Goal: Information Seeking & Learning: Learn about a topic

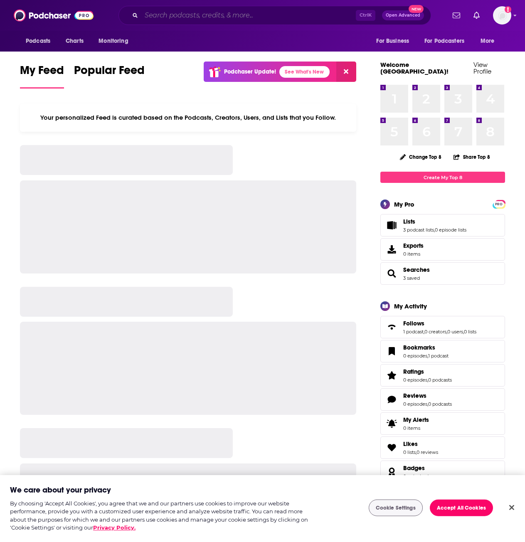
drag, startPoint x: 0, startPoint y: 0, endPoint x: 169, endPoint y: 12, distance: 169.3
click at [169, 12] on input "Search podcasts, credits, & more..." at bounding box center [248, 15] width 215 height 13
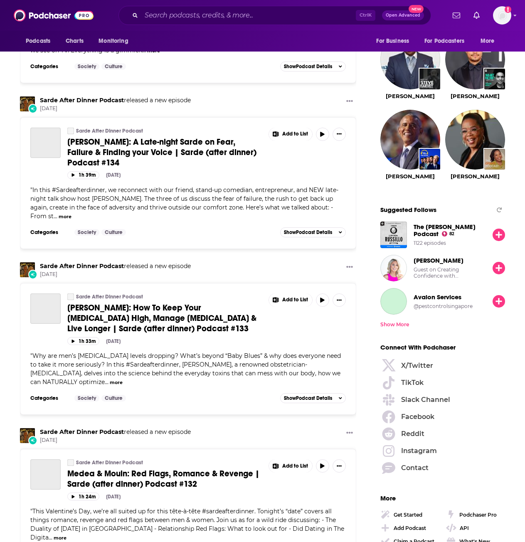
scroll to position [1063, 0]
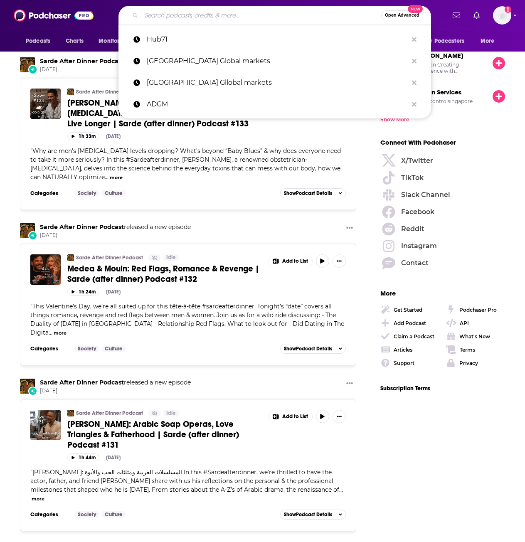
click at [179, 15] on input "Search podcasts, credits, & more..." at bounding box center [261, 15] width 240 height 13
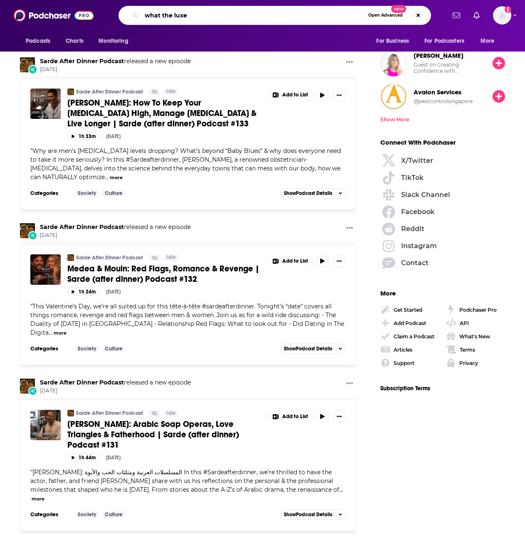
type input "what the luxe"
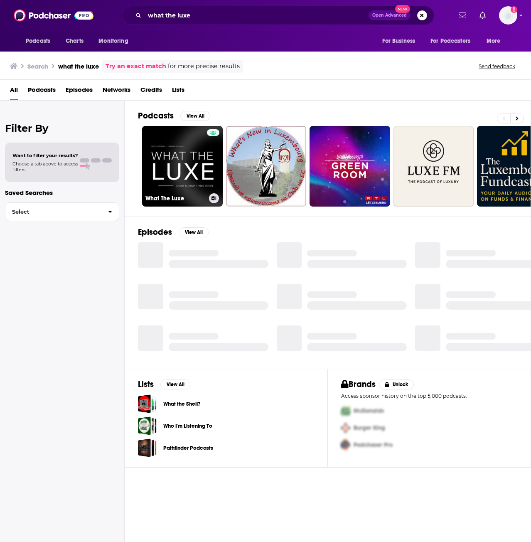
click at [188, 156] on link "What The Luxe" at bounding box center [182, 166] width 81 height 81
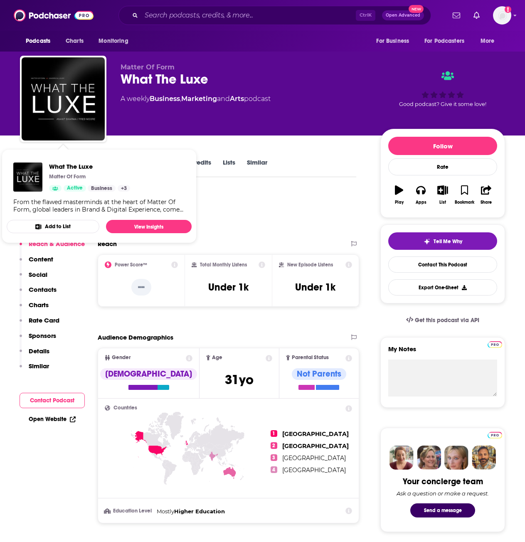
drag, startPoint x: 287, startPoint y: 212, endPoint x: 290, endPoint y: 224, distance: 11.7
click at [287, 212] on div "Podcast Insights" at bounding box center [185, 212] width 330 height 42
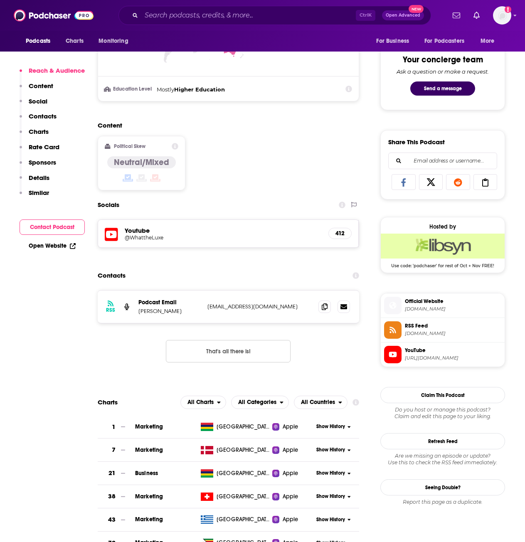
scroll to position [457, 0]
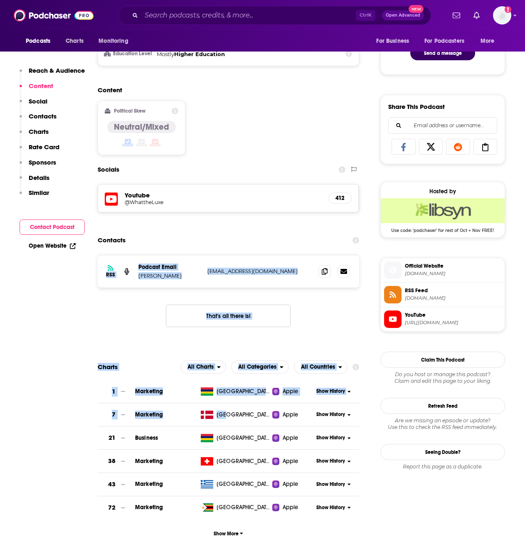
drag, startPoint x: 208, startPoint y: 238, endPoint x: 162, endPoint y: 375, distance: 144.6
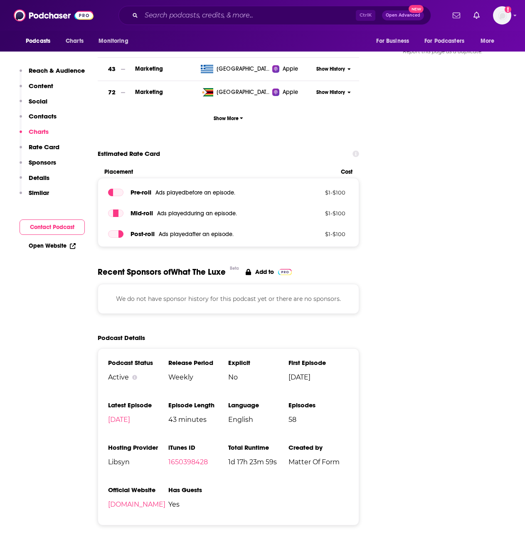
scroll to position [956, 0]
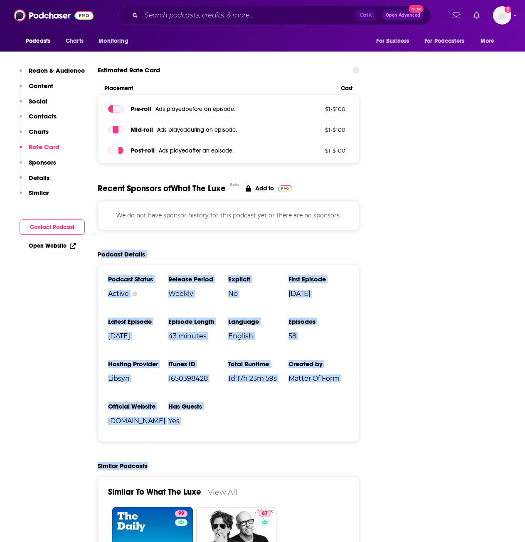
drag, startPoint x: 100, startPoint y: 244, endPoint x: 401, endPoint y: 433, distance: 355.3
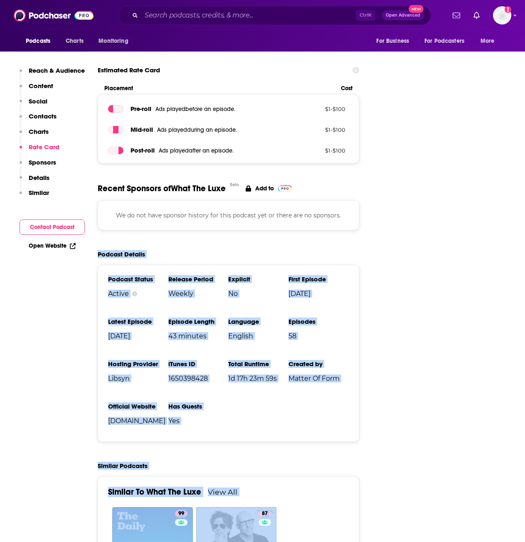
drag, startPoint x: 412, startPoint y: 450, endPoint x: 99, endPoint y: 247, distance: 372.9
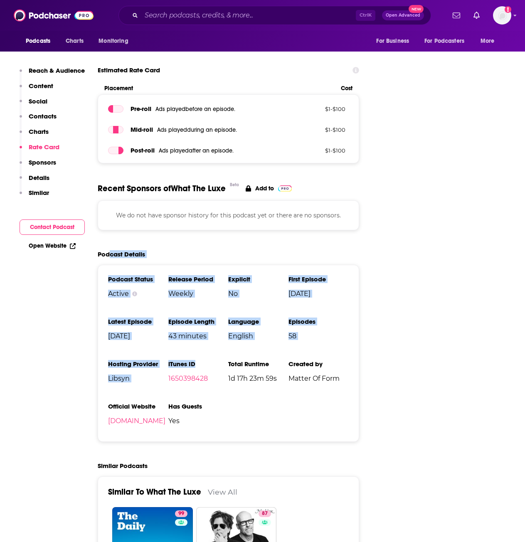
drag, startPoint x: 108, startPoint y: 246, endPoint x: 206, endPoint y: 347, distance: 141.1
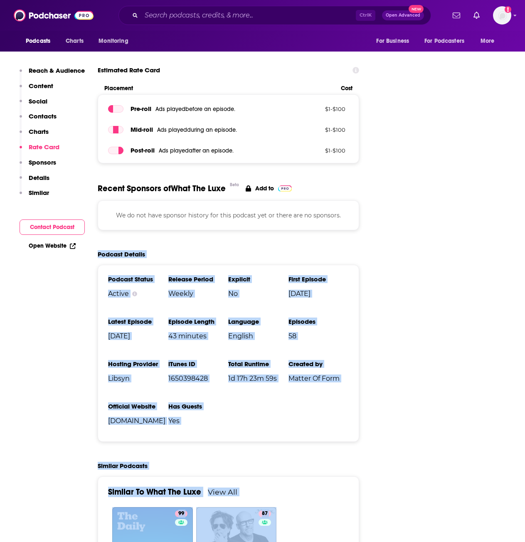
drag, startPoint x: 95, startPoint y: 244, endPoint x: 390, endPoint y: 441, distance: 355.0
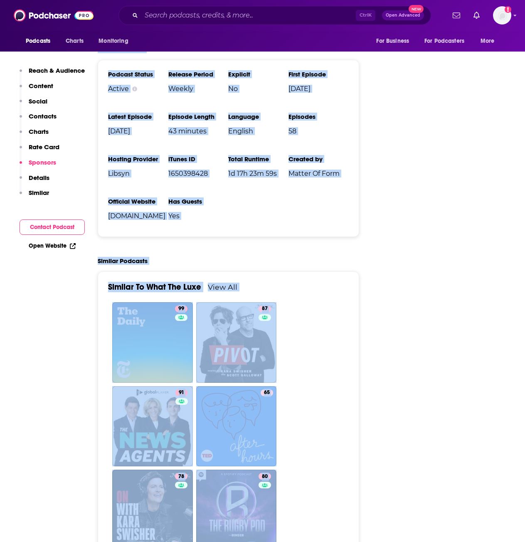
scroll to position [1164, 0]
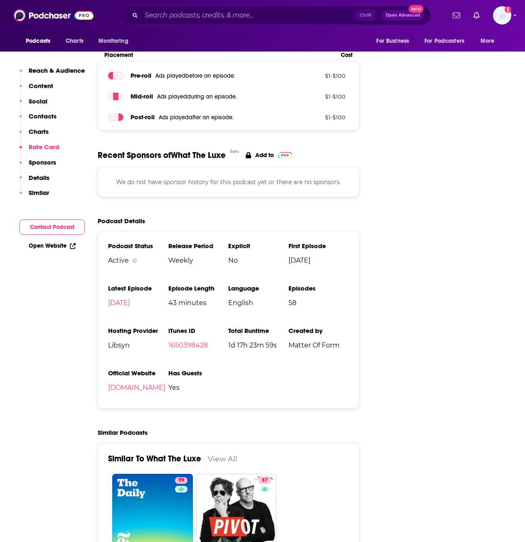
scroll to position [998, 0]
